Goal: Task Accomplishment & Management: Manage account settings

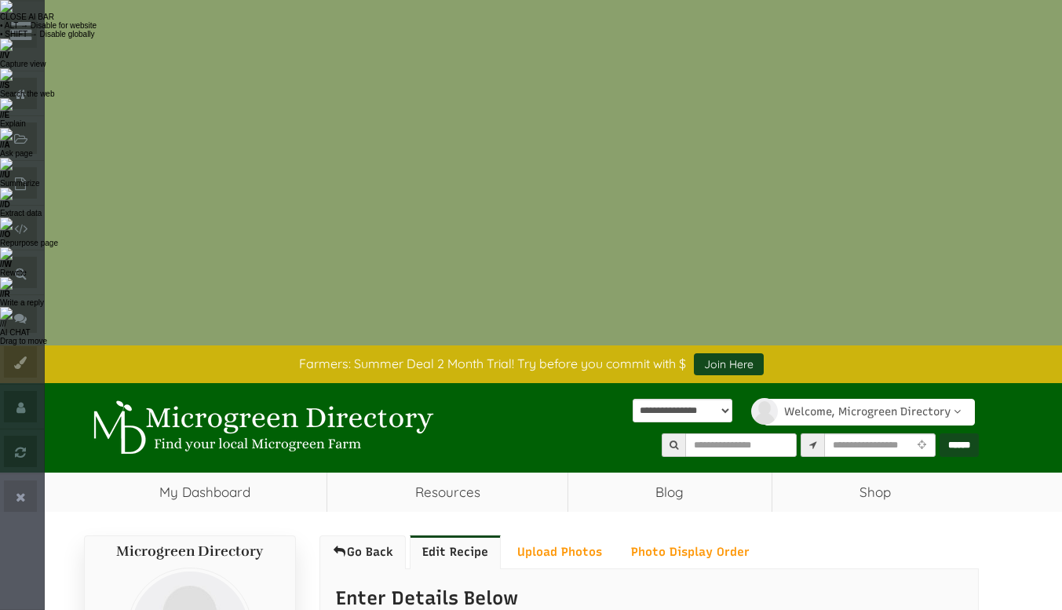
click at [349, 535] on link "Go Back" at bounding box center [362, 551] width 86 height 33
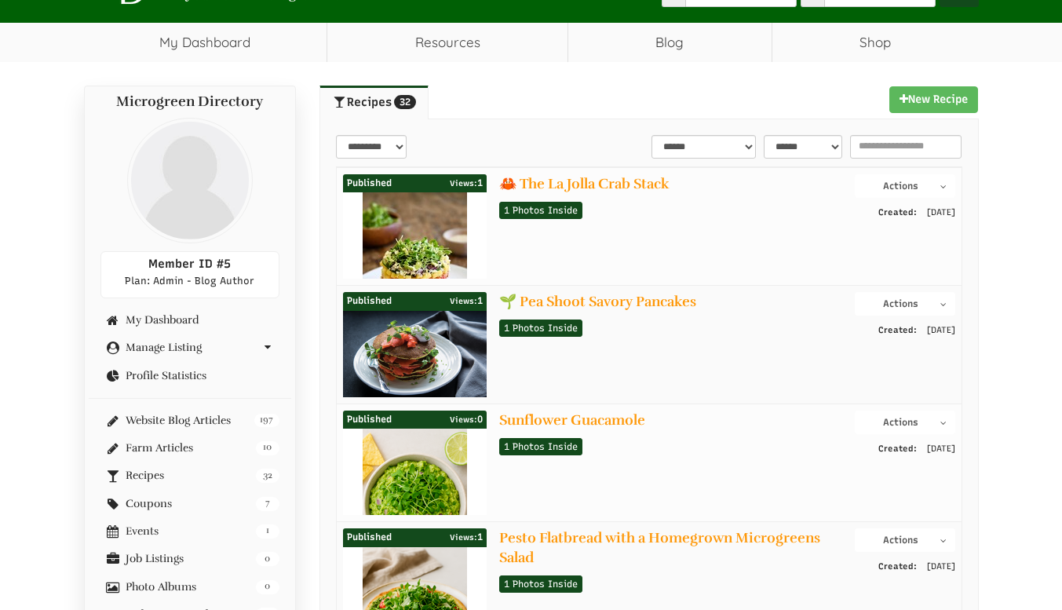
scroll to position [471, 0]
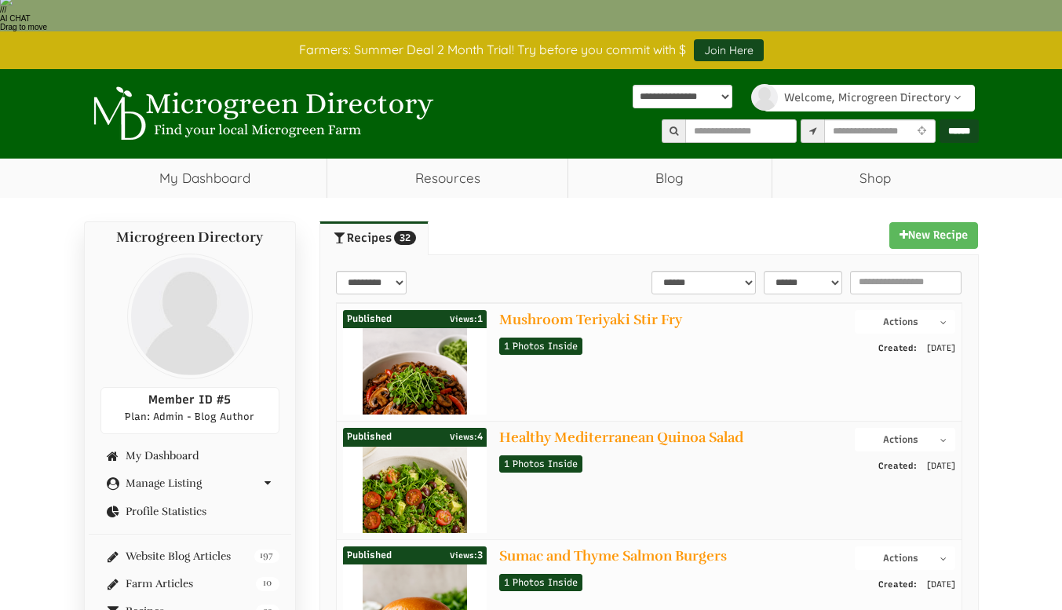
scroll to position [235, 0]
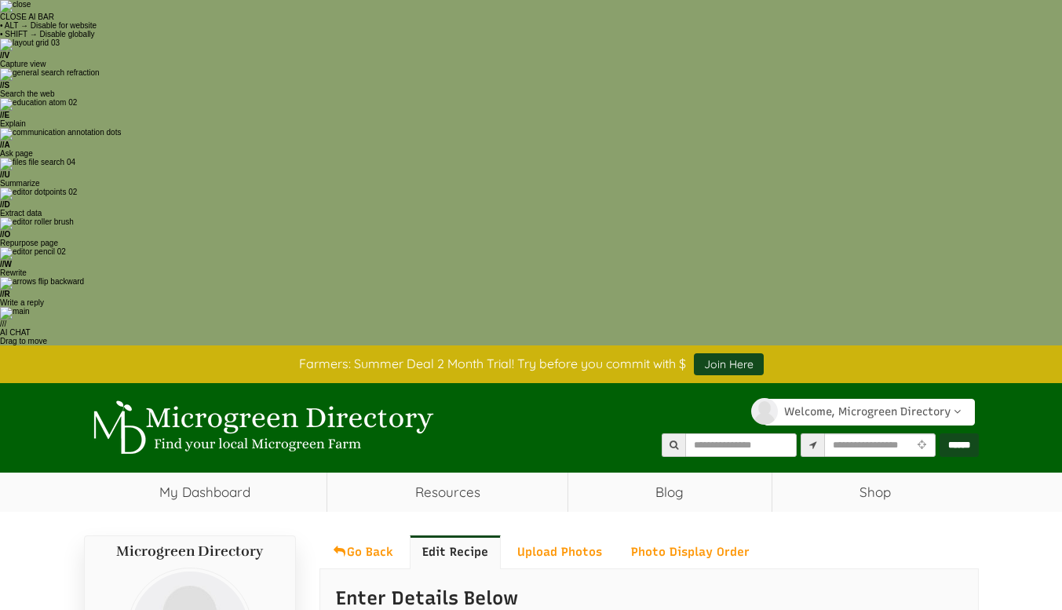
select select "Language Translate Widget"
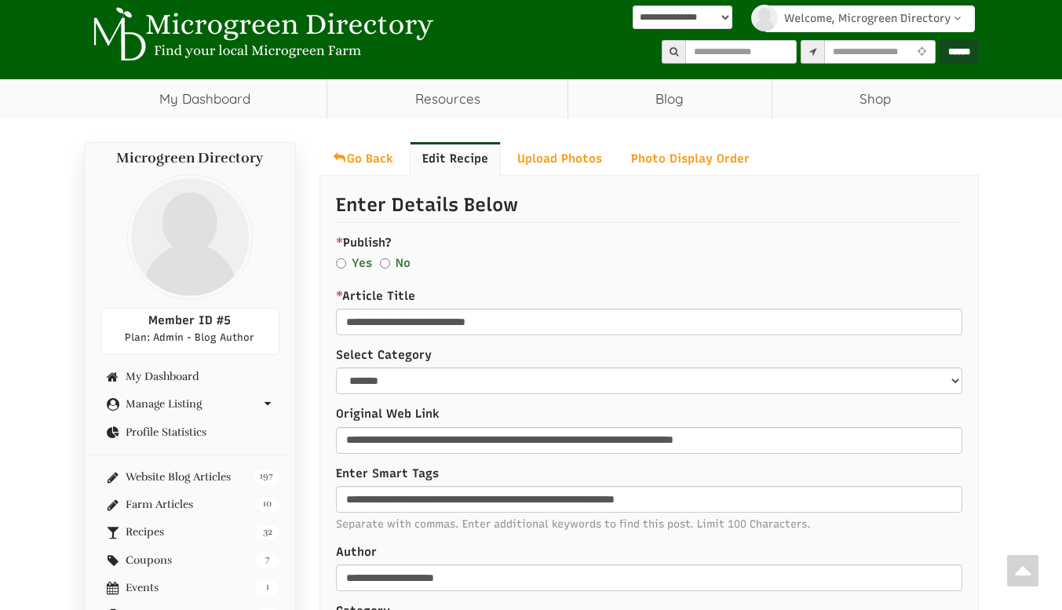
scroll to position [392, 0]
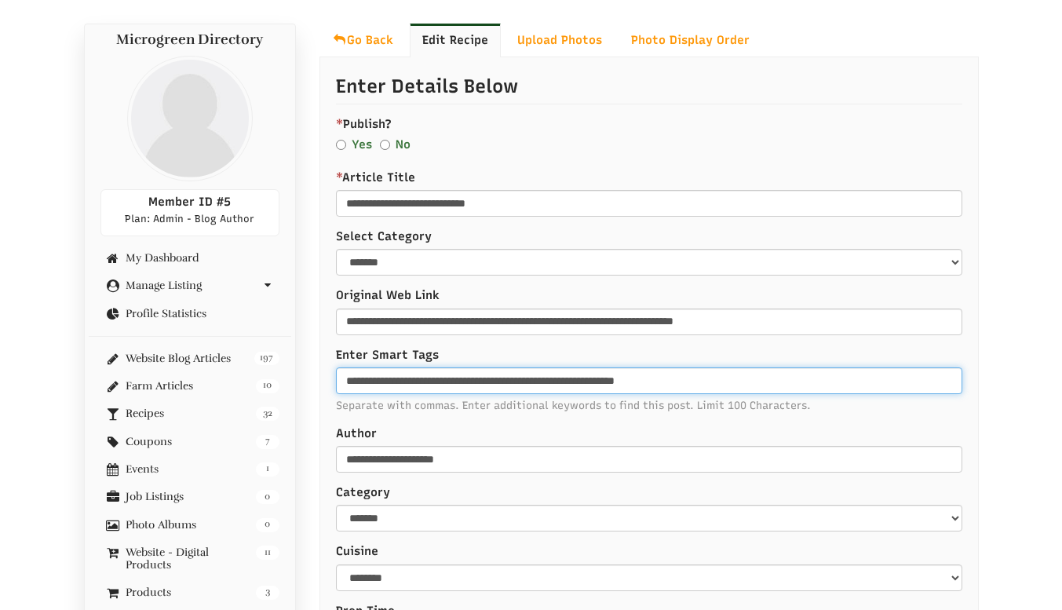
drag, startPoint x: 466, startPoint y: 153, endPoint x: 478, endPoint y: 155, distance: 11.9
click at [465, 367] on input "**********" at bounding box center [649, 380] width 626 height 27
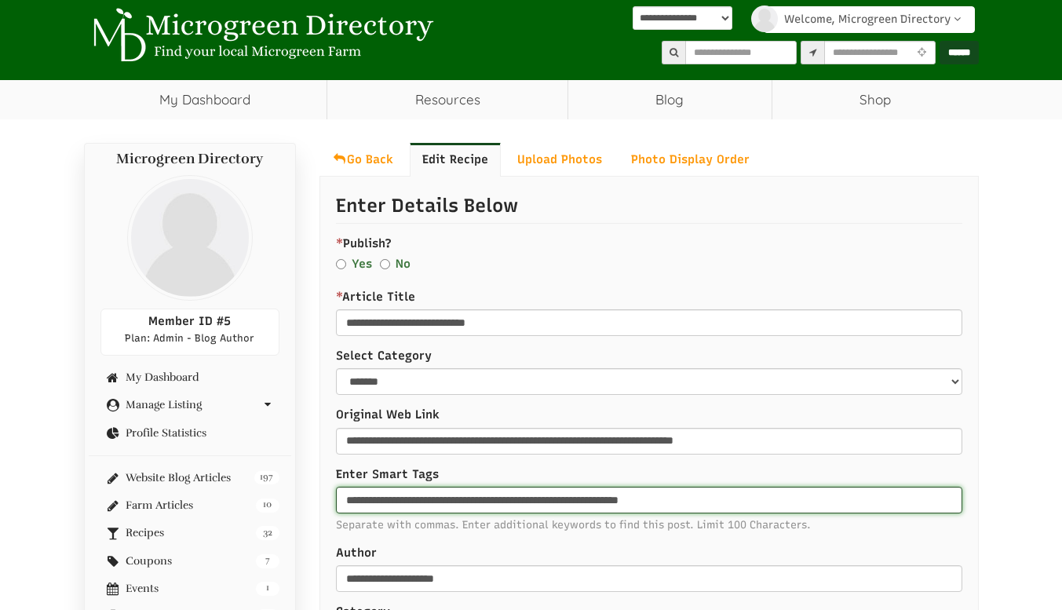
drag, startPoint x: 588, startPoint y: 152, endPoint x: 534, endPoint y: 153, distance: 54.1
click at [534, 486] on input "**********" at bounding box center [649, 499] width 626 height 27
drag, startPoint x: 738, startPoint y: 154, endPoint x: 610, endPoint y: 159, distance: 128.8
click at [610, 486] on input "**********" at bounding box center [649, 499] width 626 height 27
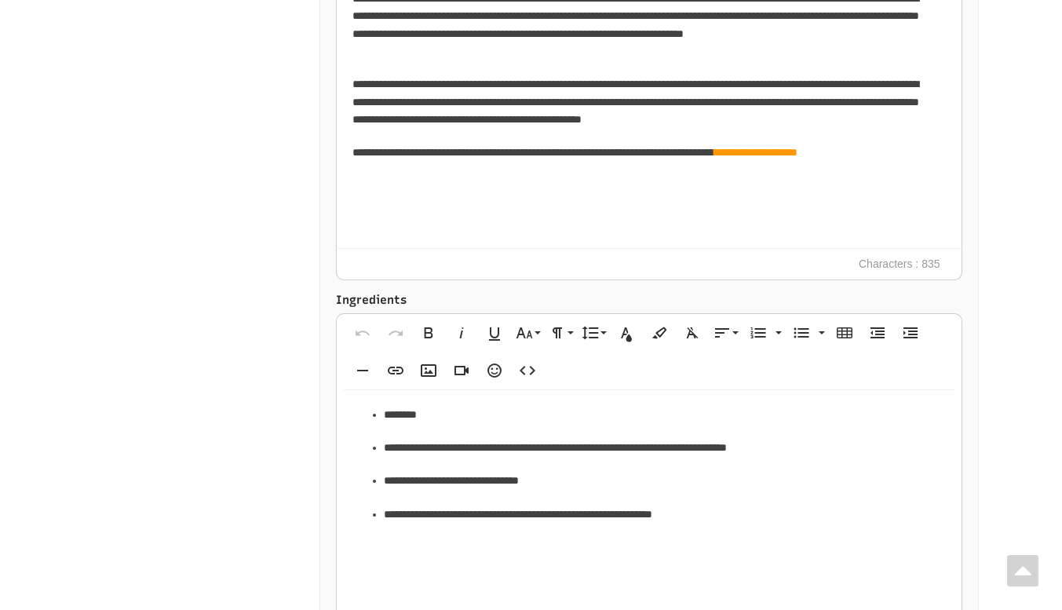
scroll to position [1962, 0]
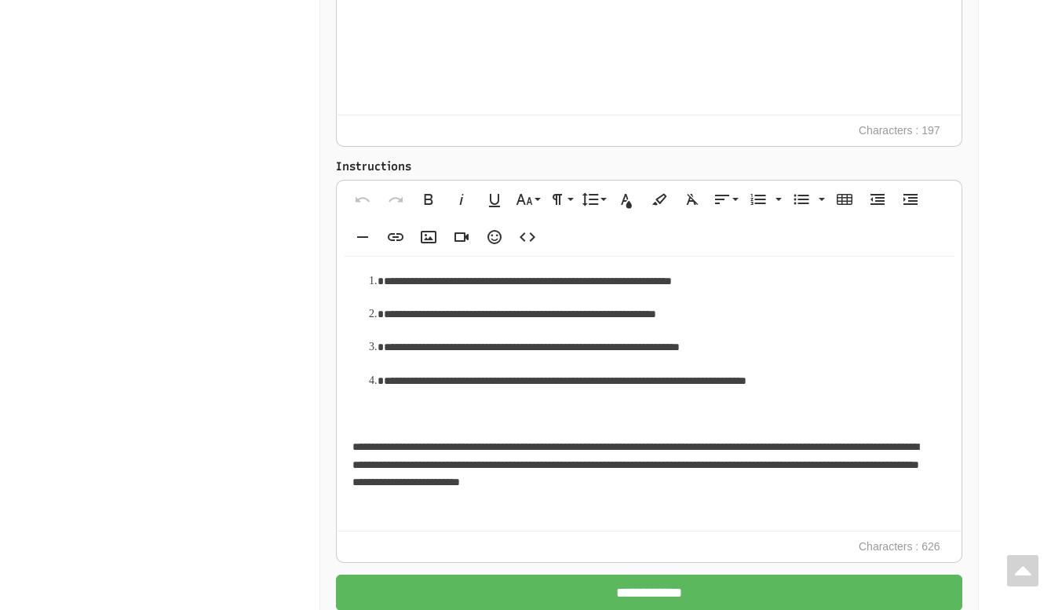
type input "**********"
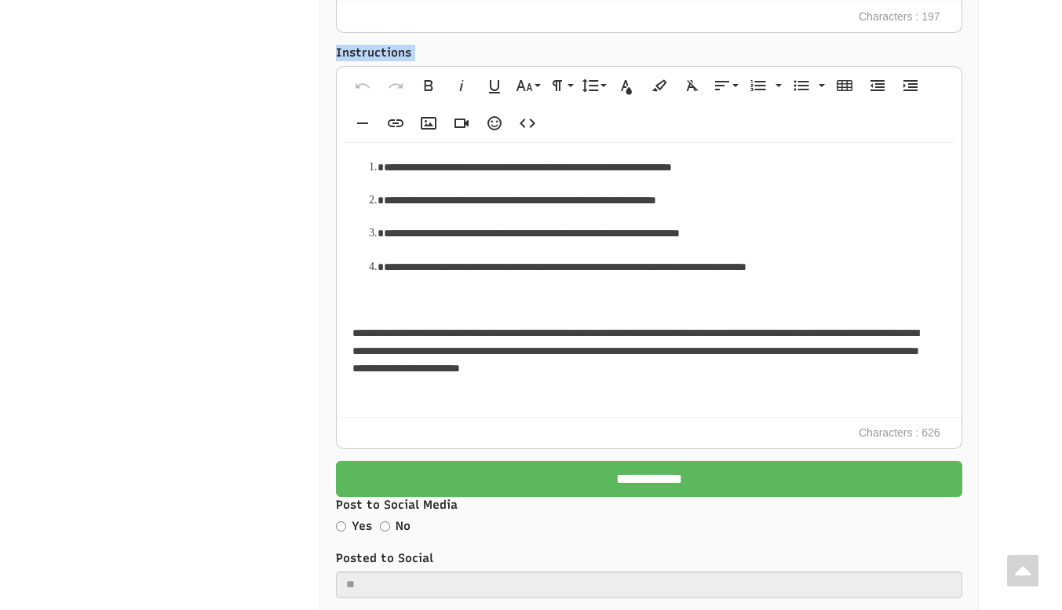
scroll to position [2197, 0]
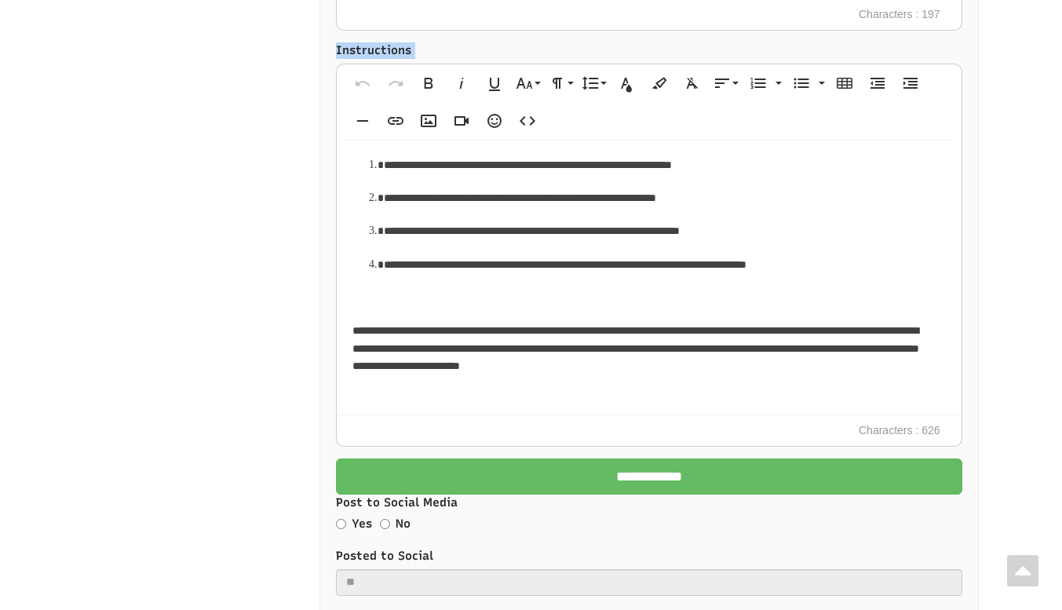
click at [650, 458] on input "**********" at bounding box center [649, 476] width 626 height 36
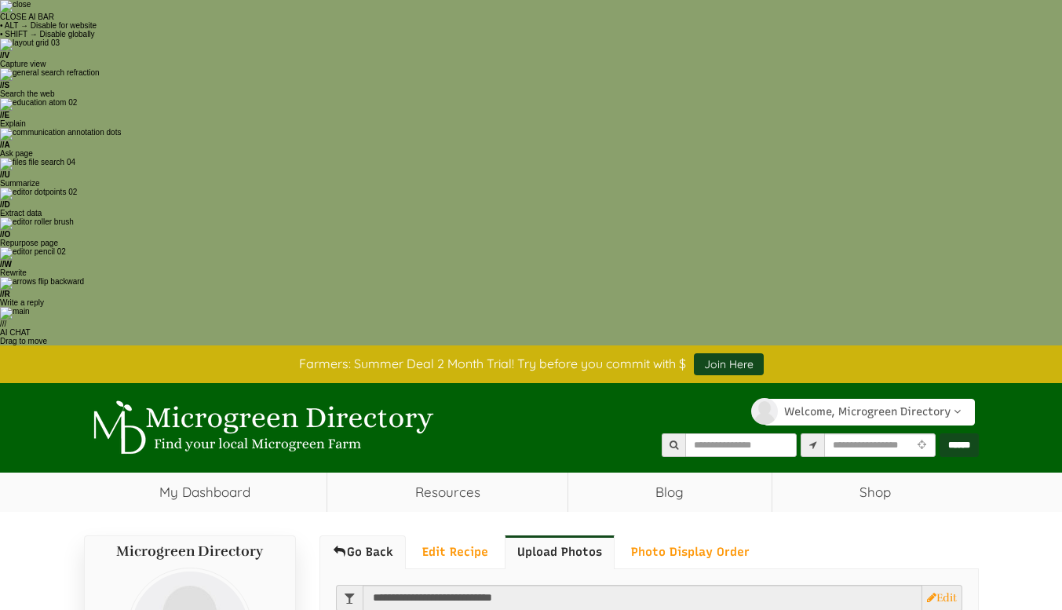
select select "Language Translate Widget"
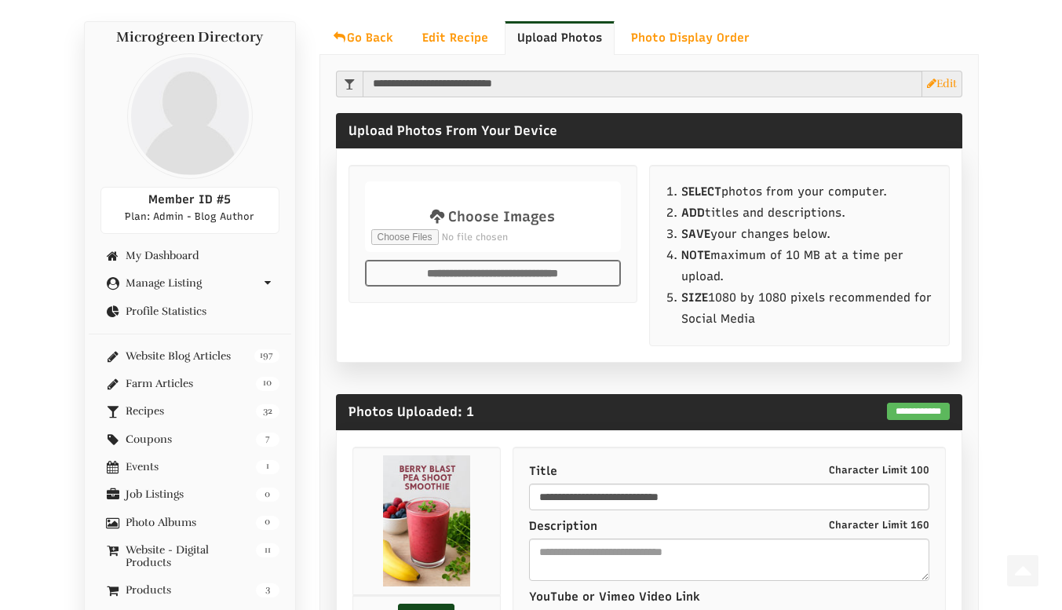
scroll to position [628, 0]
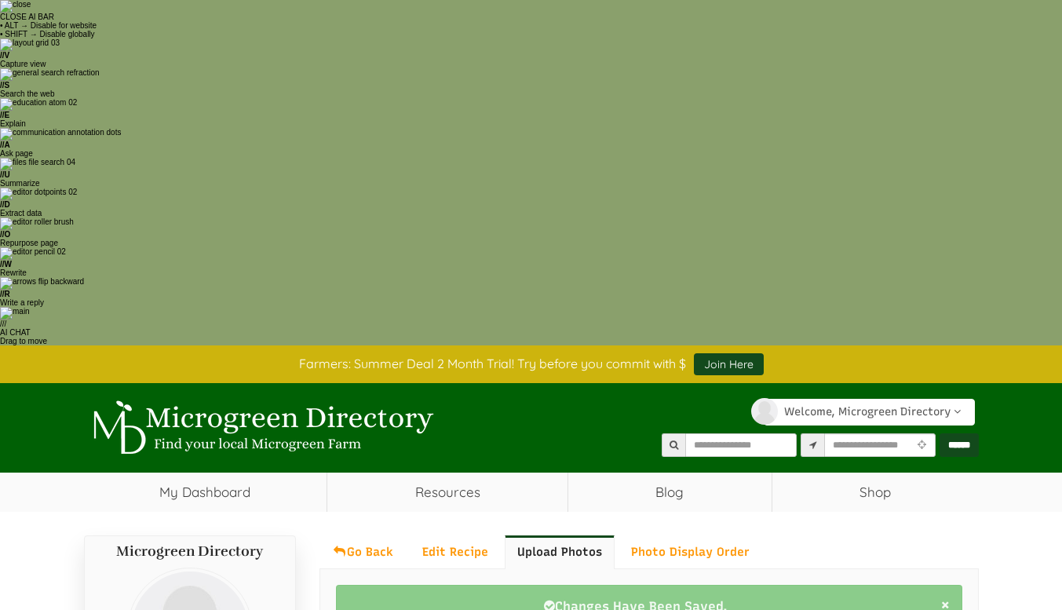
select select "Language Translate Widget"
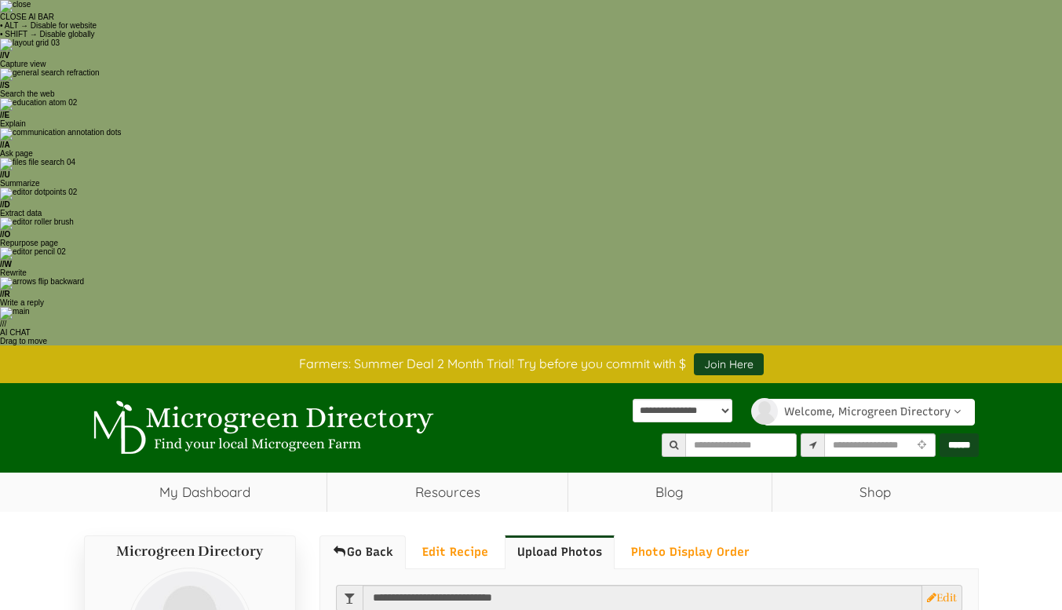
click at [362, 535] on link "Go Back" at bounding box center [362, 551] width 86 height 33
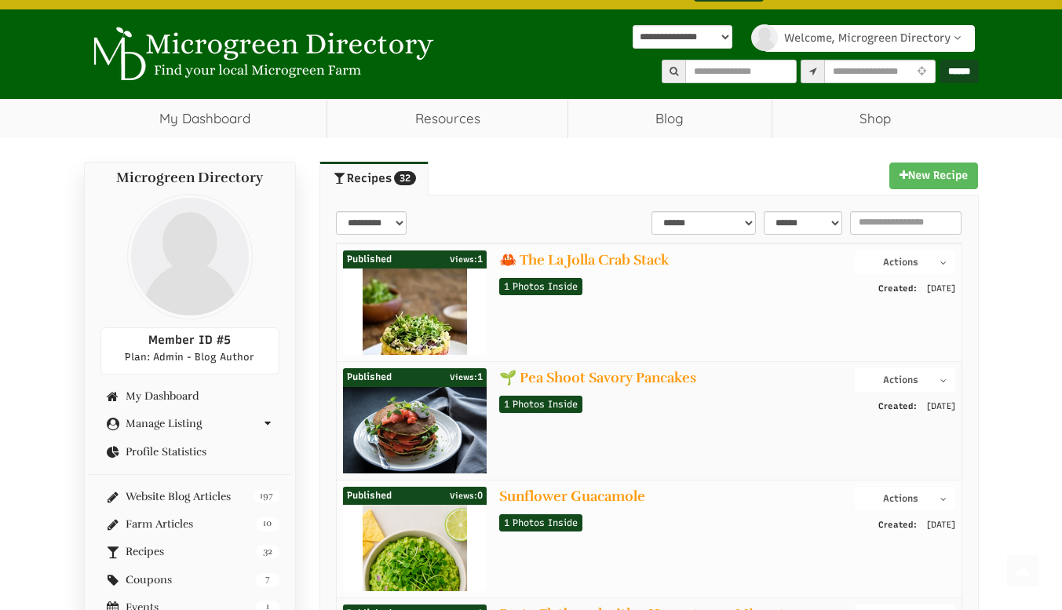
scroll to position [549, 0]
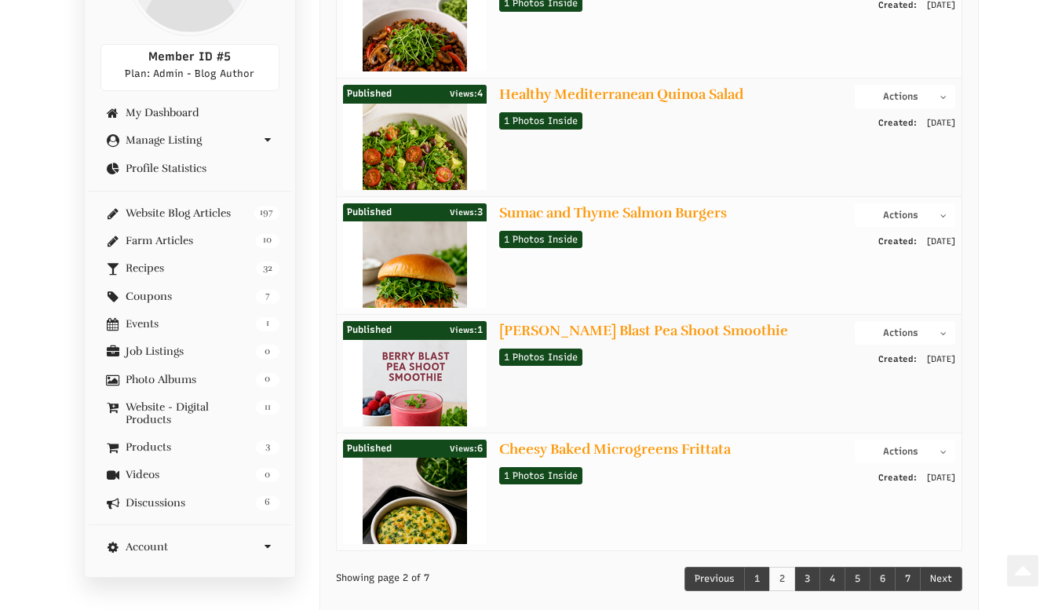
scroll to position [706, 0]
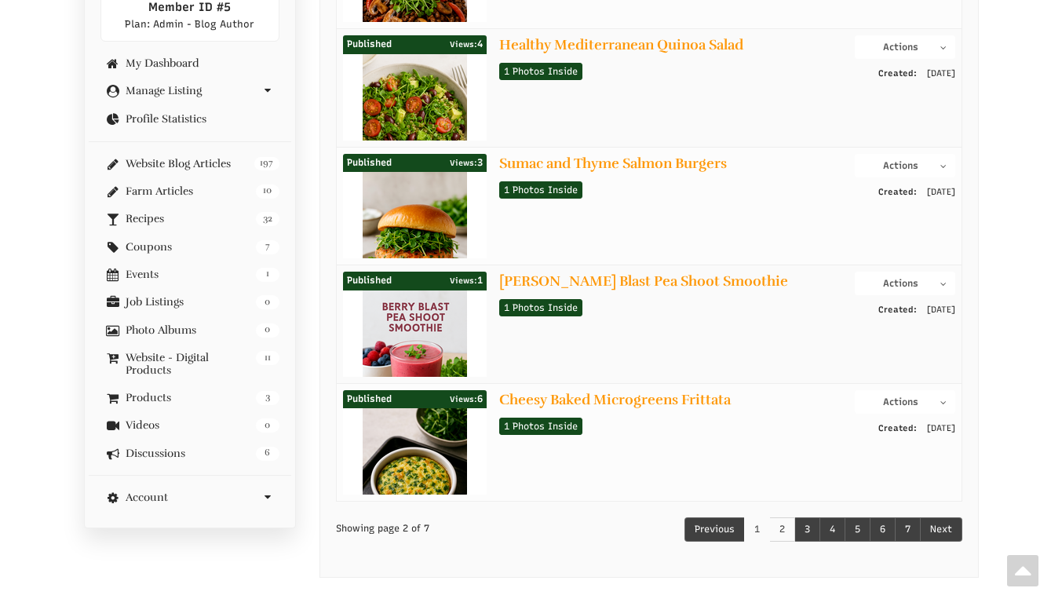
click at [753, 517] on link "1" at bounding box center [757, 529] width 26 height 24
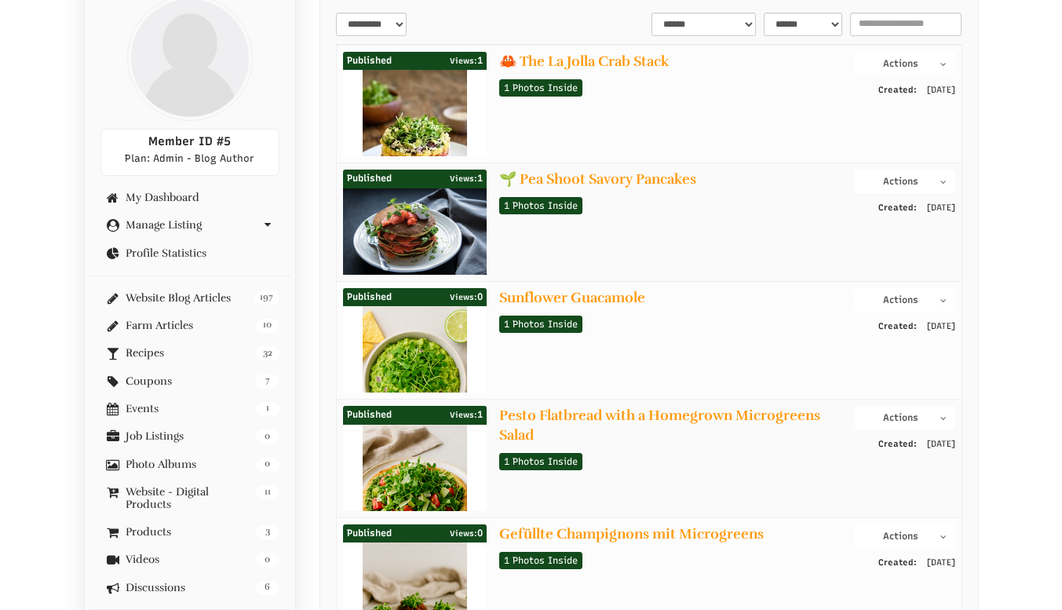
scroll to position [701, 0]
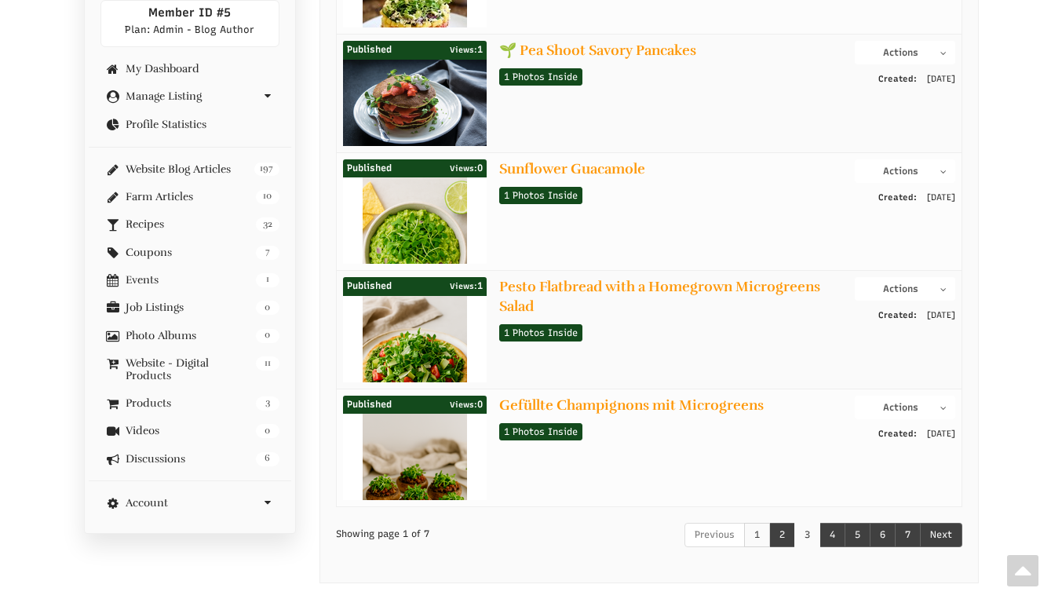
click at [802, 523] on link "3" at bounding box center [807, 535] width 26 height 24
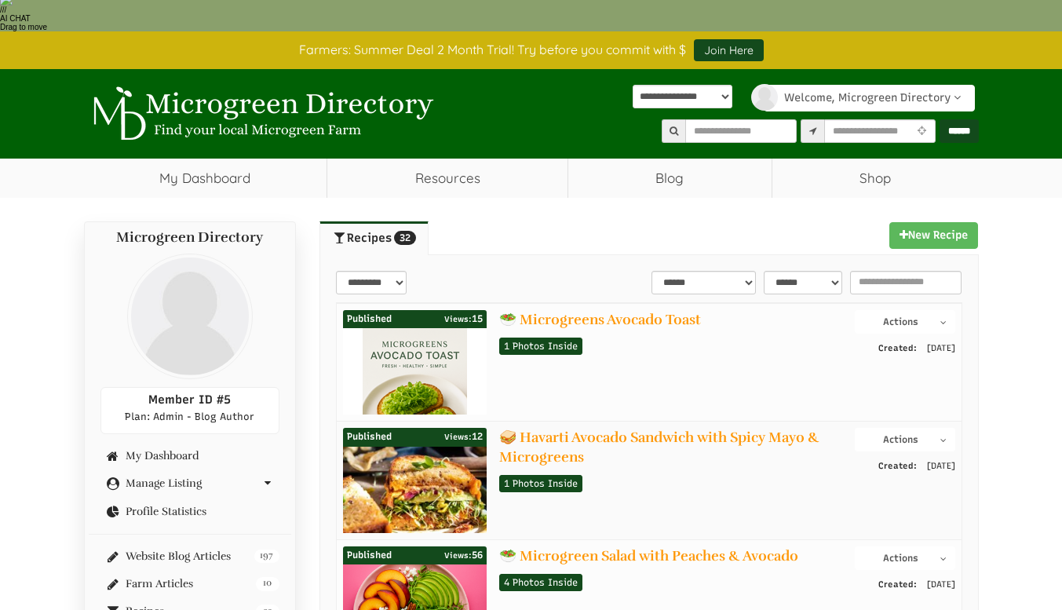
scroll to position [471, 0]
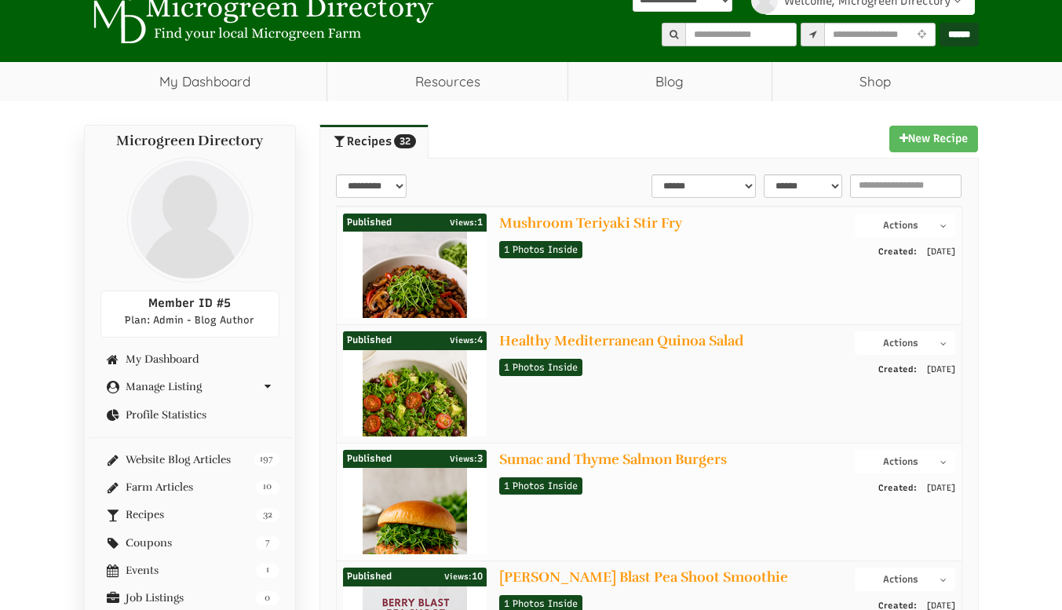
scroll to position [392, 0]
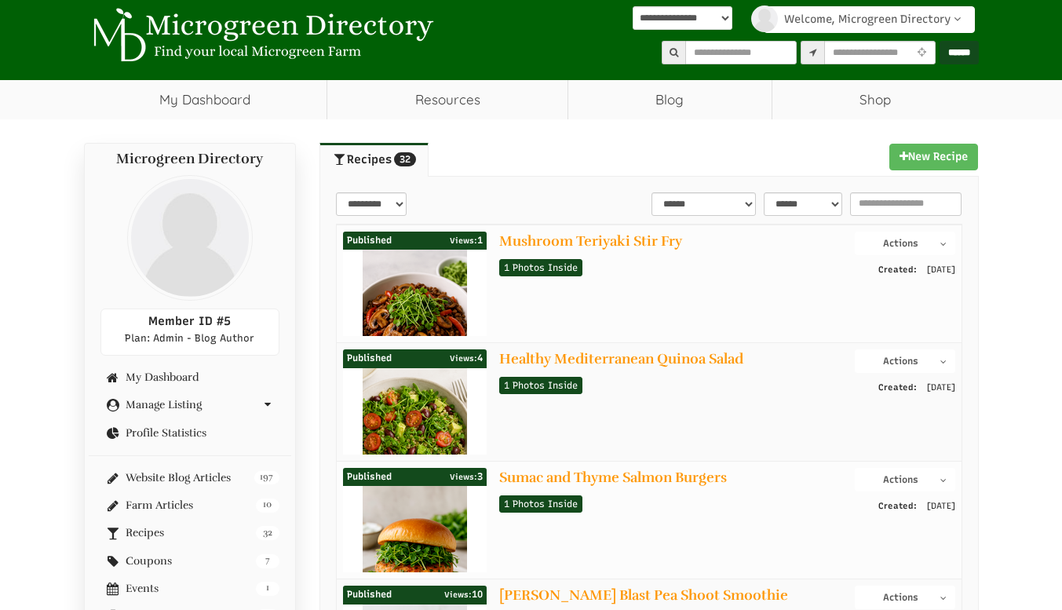
click at [900, 585] on button "Actions" at bounding box center [904, 597] width 100 height 24
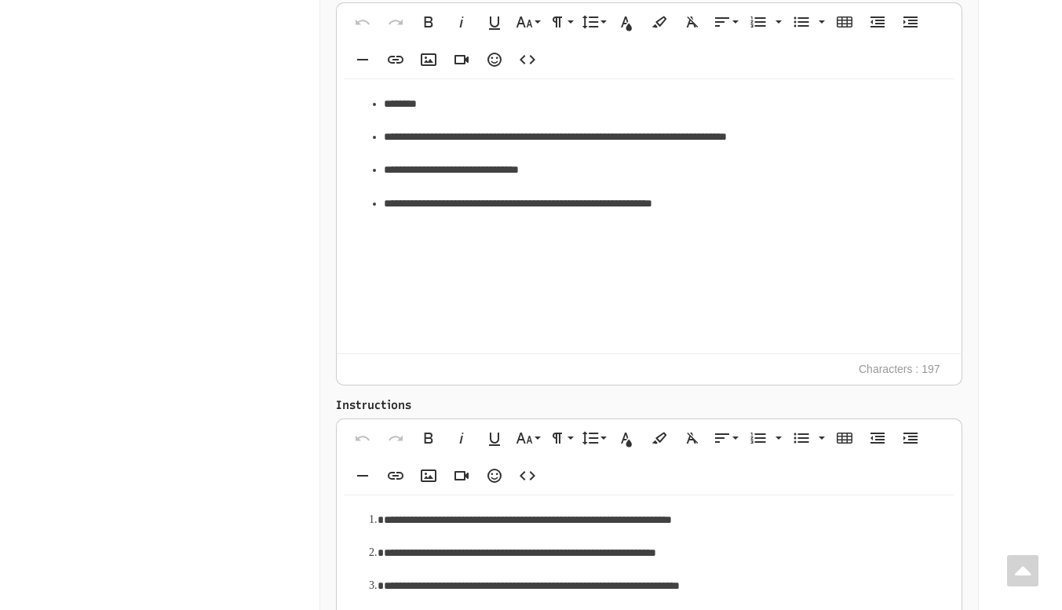
select select "Language Translate Widget"
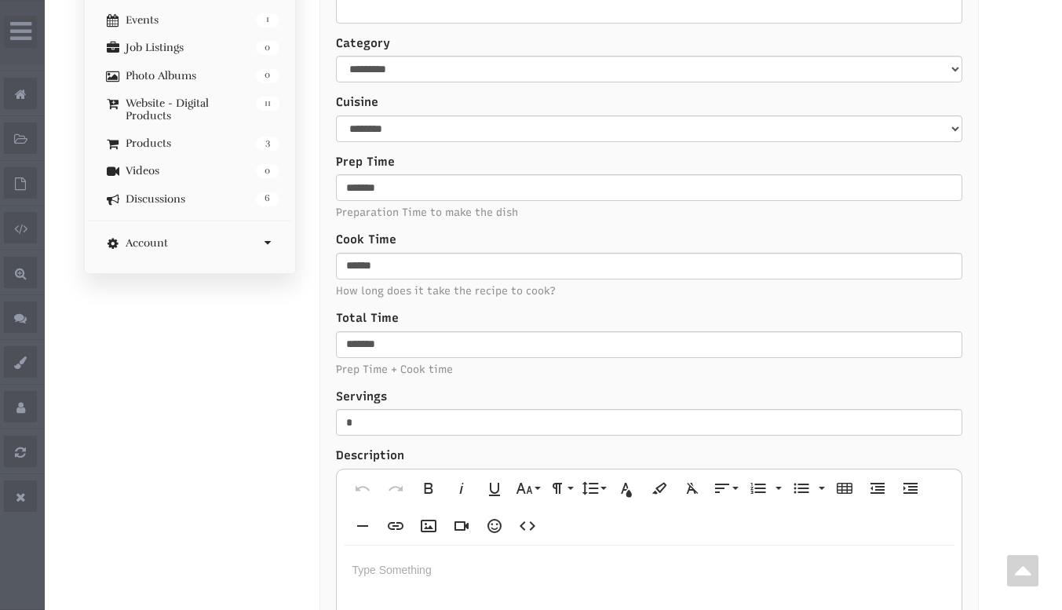
scroll to position [942, 0]
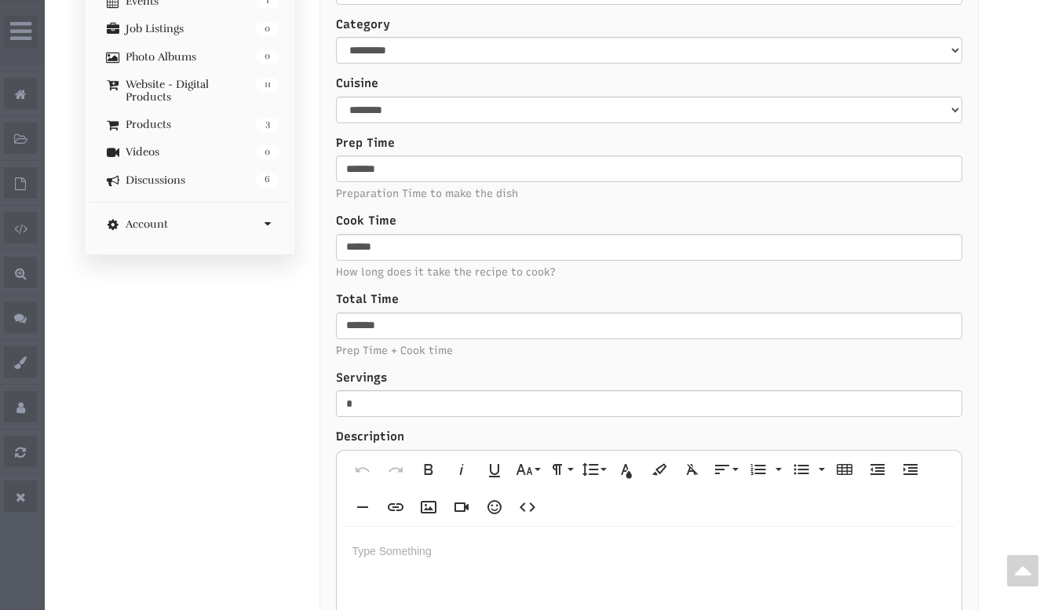
select select "Language Translate Widget"
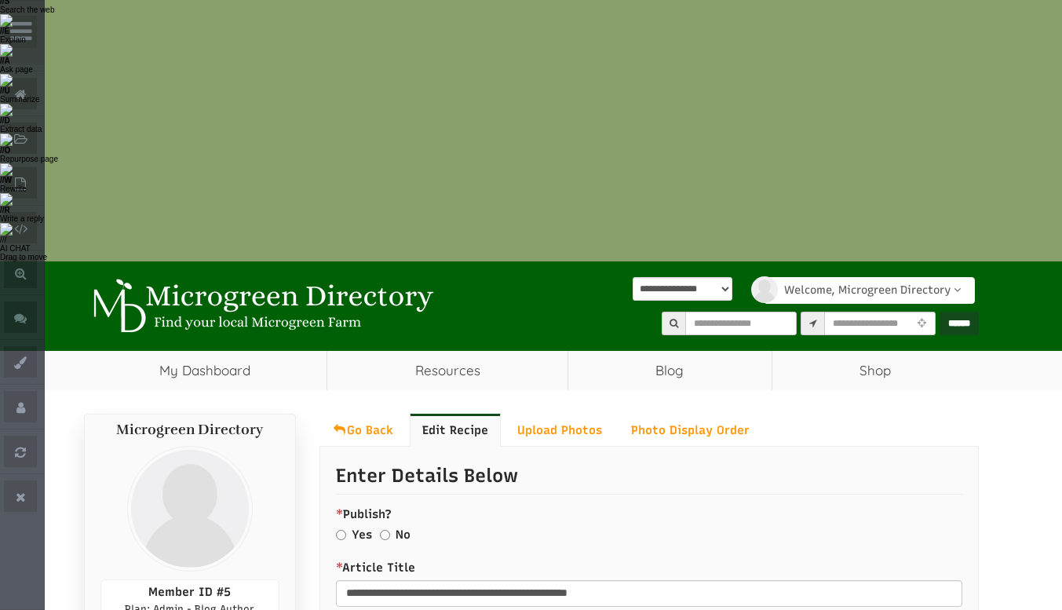
scroll to position [157, 0]
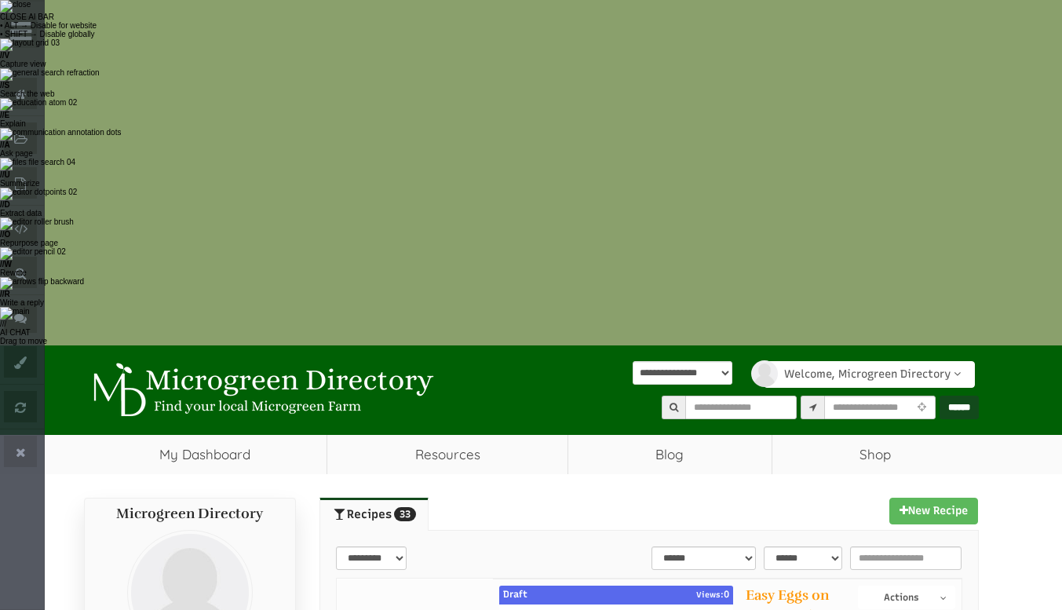
select select "Language Translate Widget"
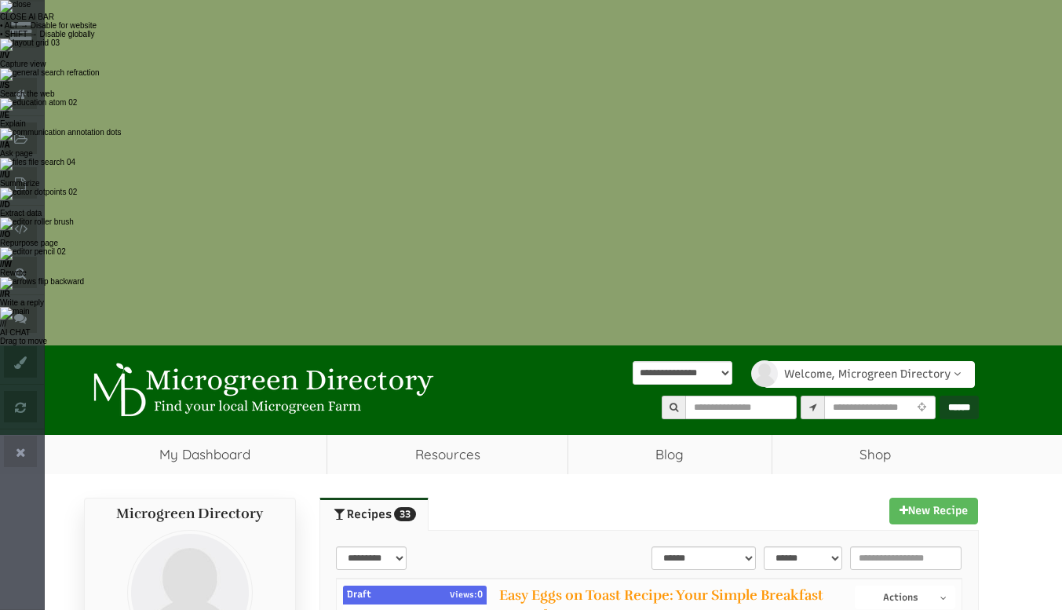
click at [901, 585] on button "Actions" at bounding box center [904, 597] width 100 height 24
click at [942, 593] on icon "button" at bounding box center [942, 597] width 6 height 9
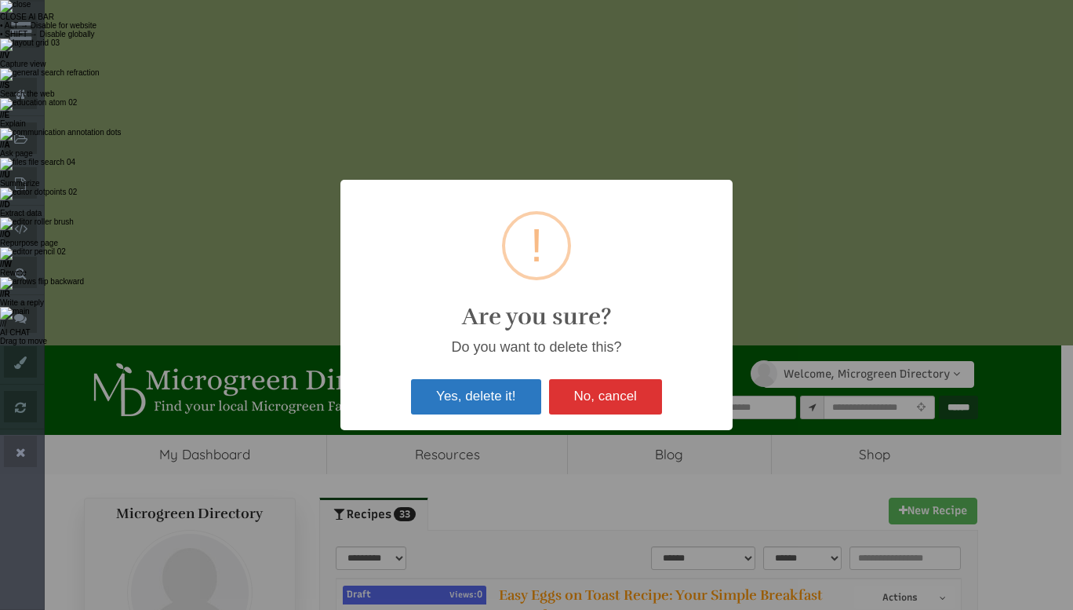
click at [492, 396] on button "Yes, delete it!" at bounding box center [475, 396] width 129 height 35
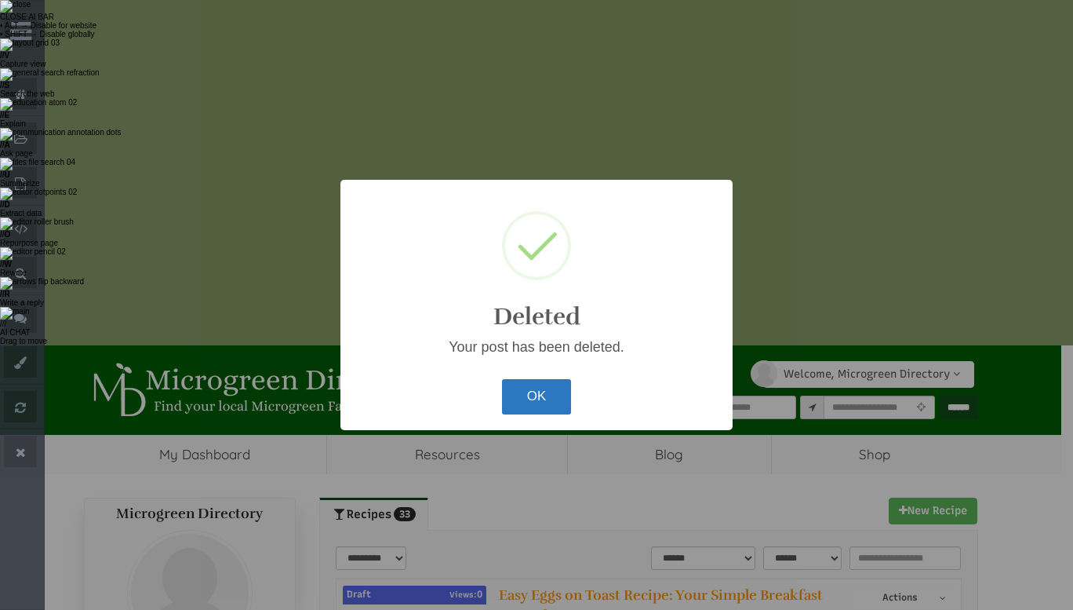
click at [528, 385] on button "OK" at bounding box center [537, 396] width 70 height 35
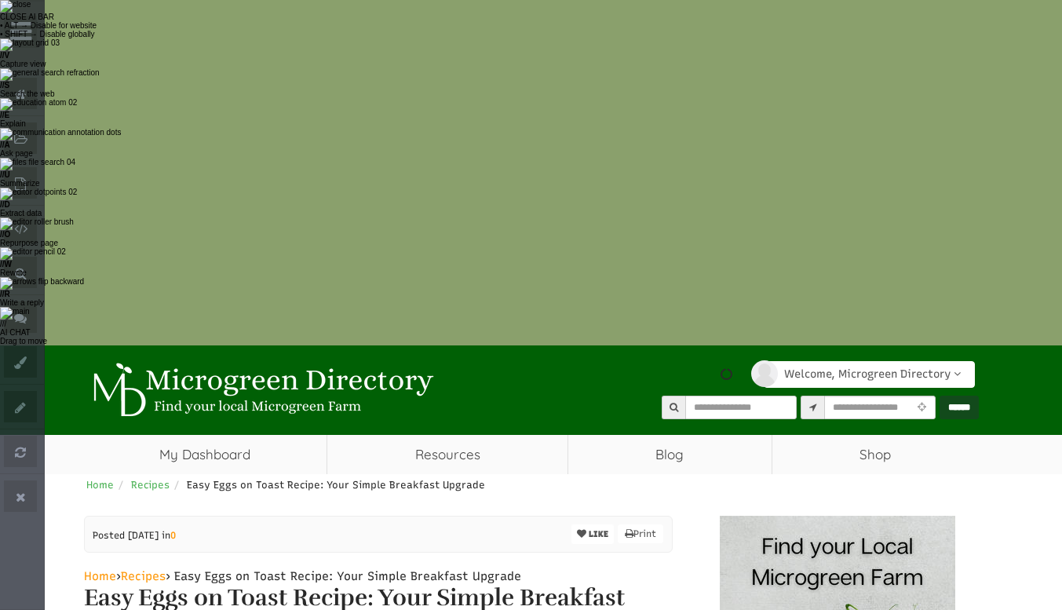
scroll to position [25, 0]
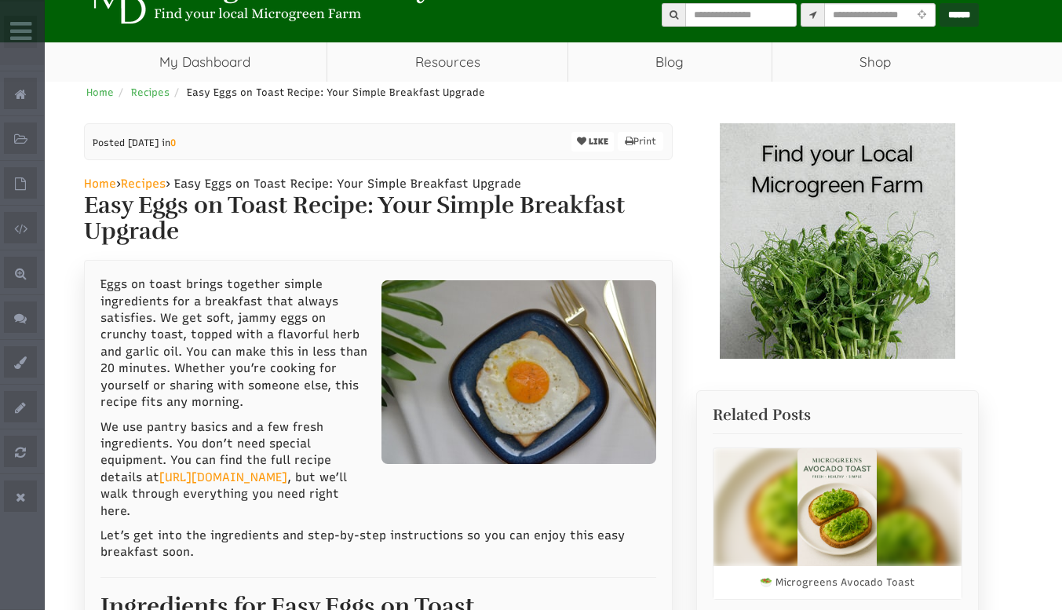
select select "Language Translate Widget"
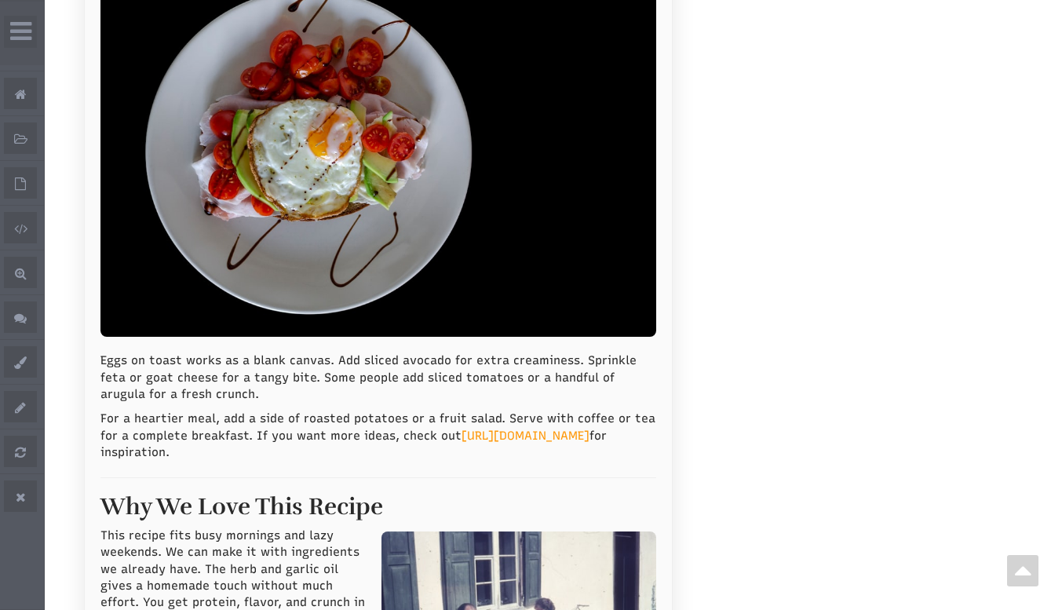
scroll to position [2825, 0]
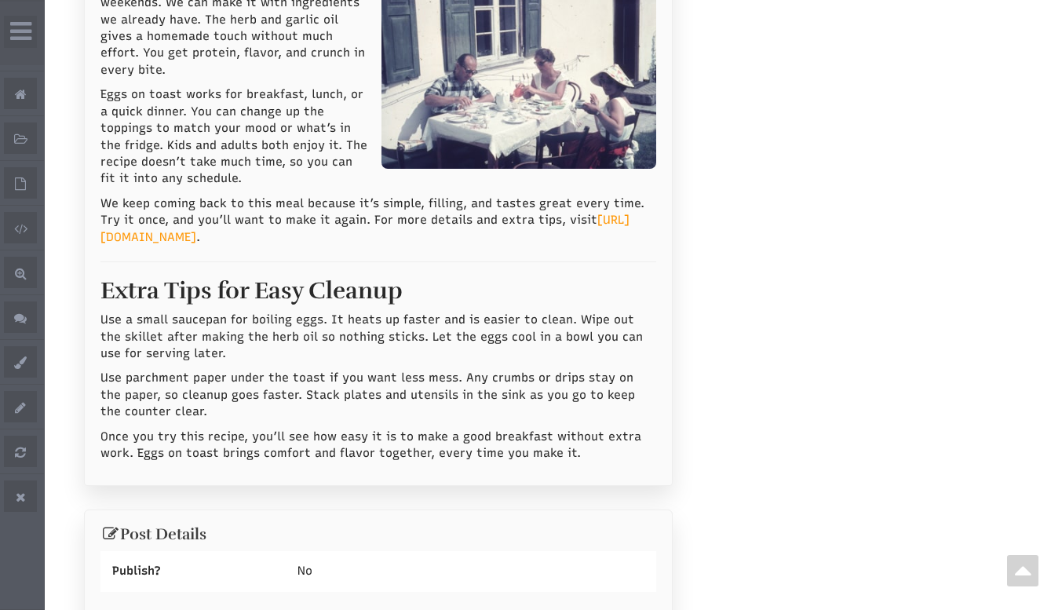
click at [132, 551] on div "Publish?" at bounding box center [192, 571] width 185 height 40
click at [308, 563] on span "No" at bounding box center [304, 570] width 15 height 14
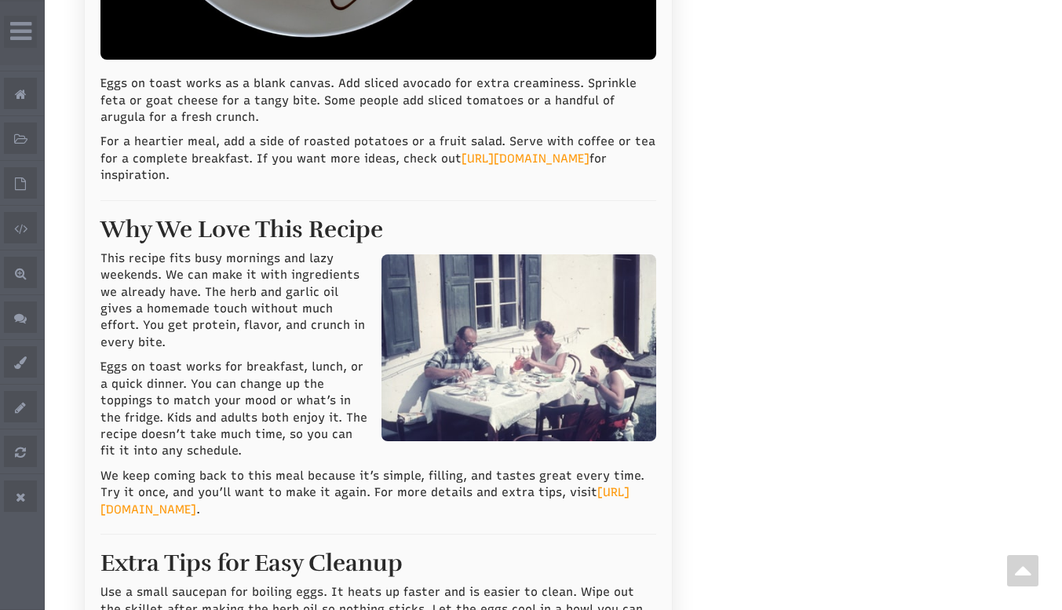
scroll to position [2589, 0]
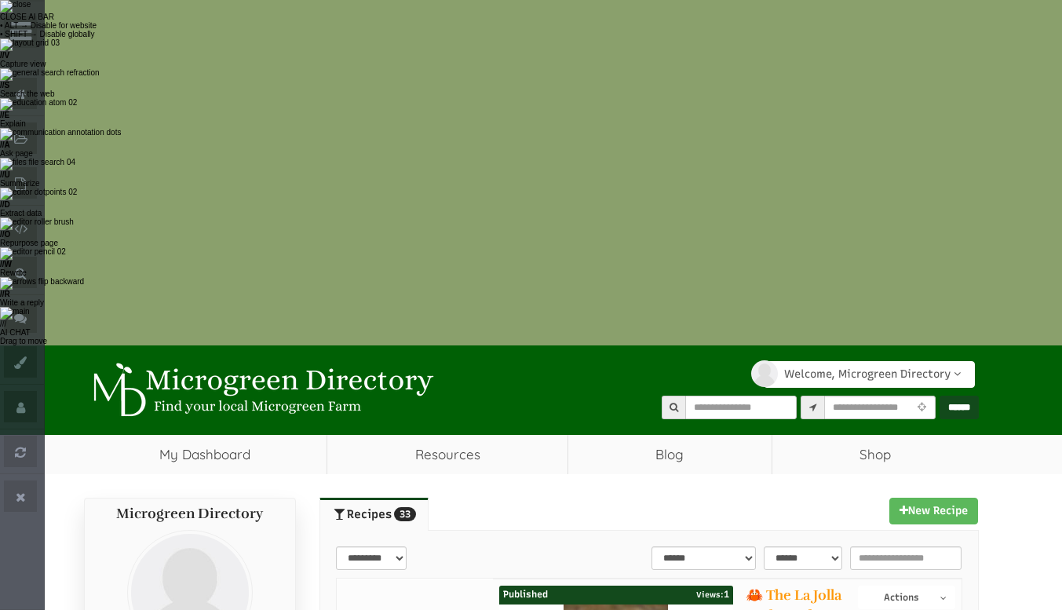
select select "Language Translate Widget"
